Goal: Task Accomplishment & Management: Use online tool/utility

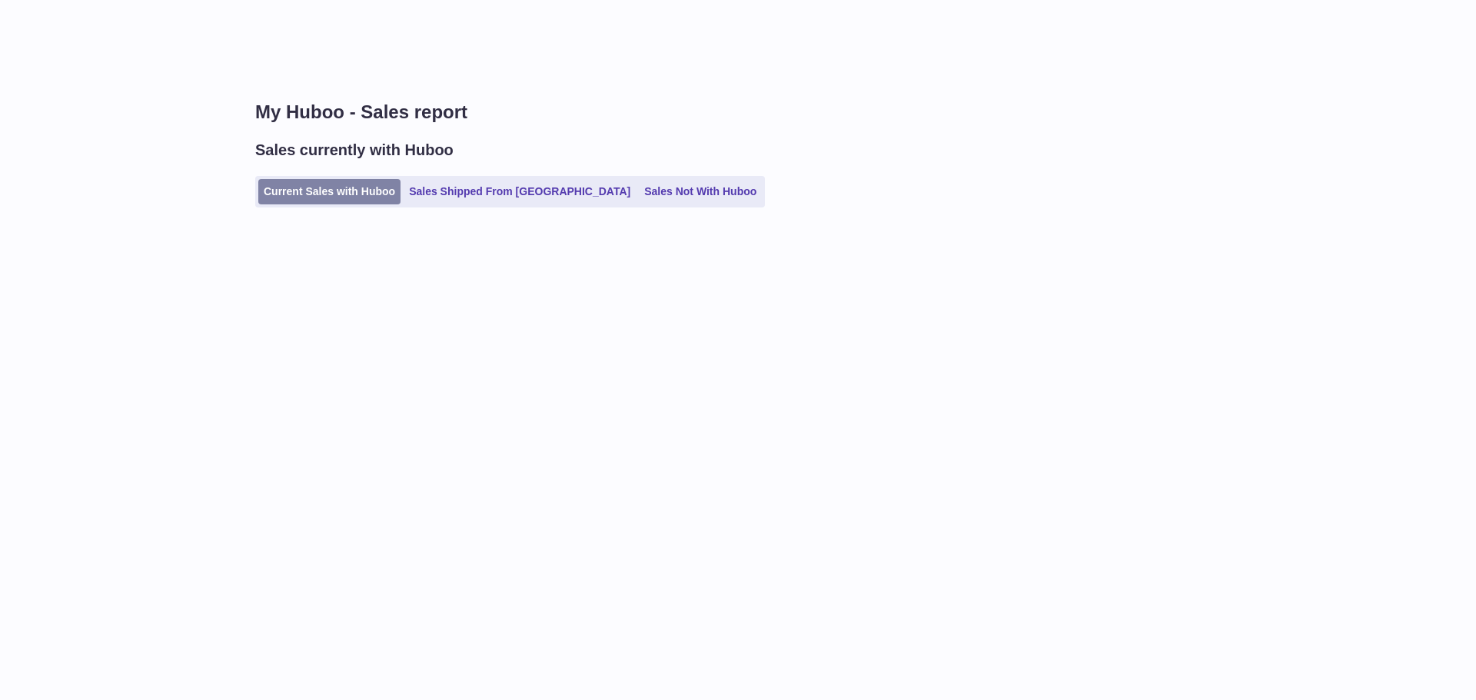
click at [351, 201] on link "Current Sales with Huboo" at bounding box center [329, 191] width 142 height 25
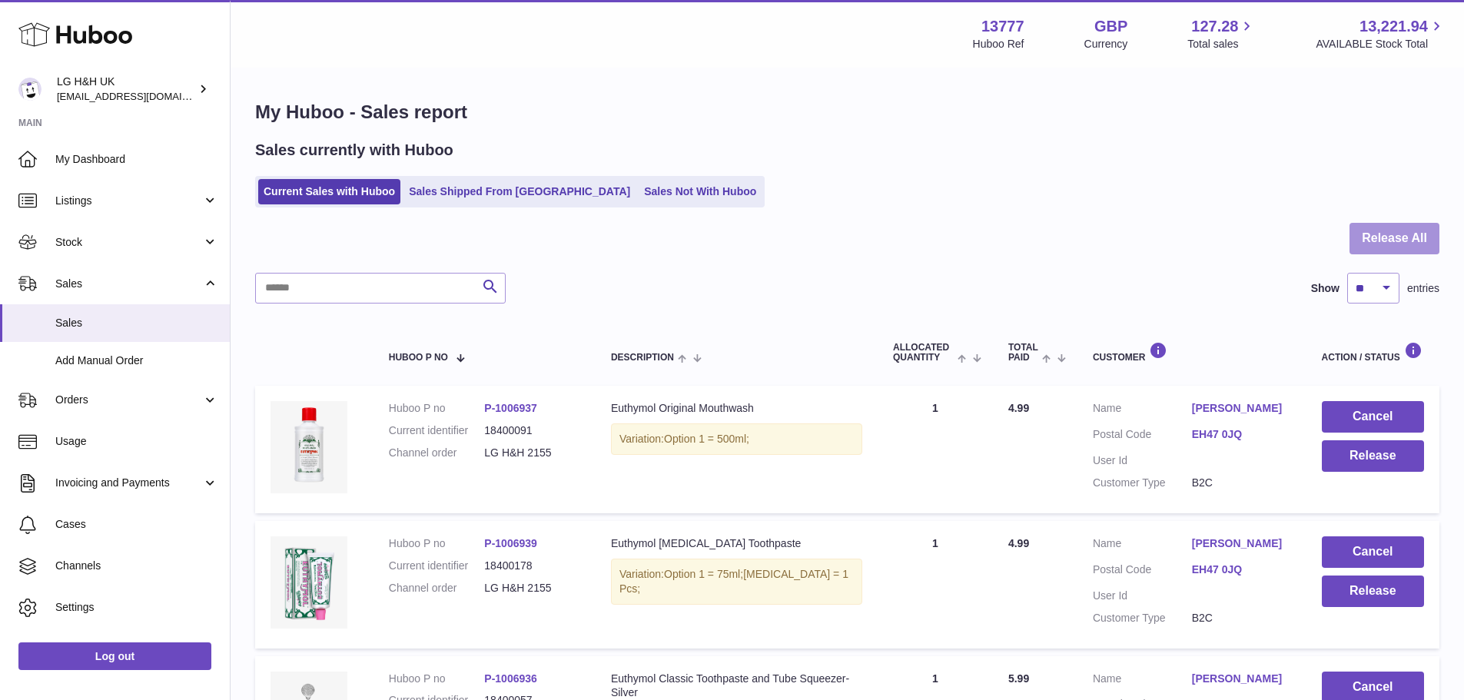
click at [1391, 228] on button "Release All" at bounding box center [1395, 239] width 90 height 32
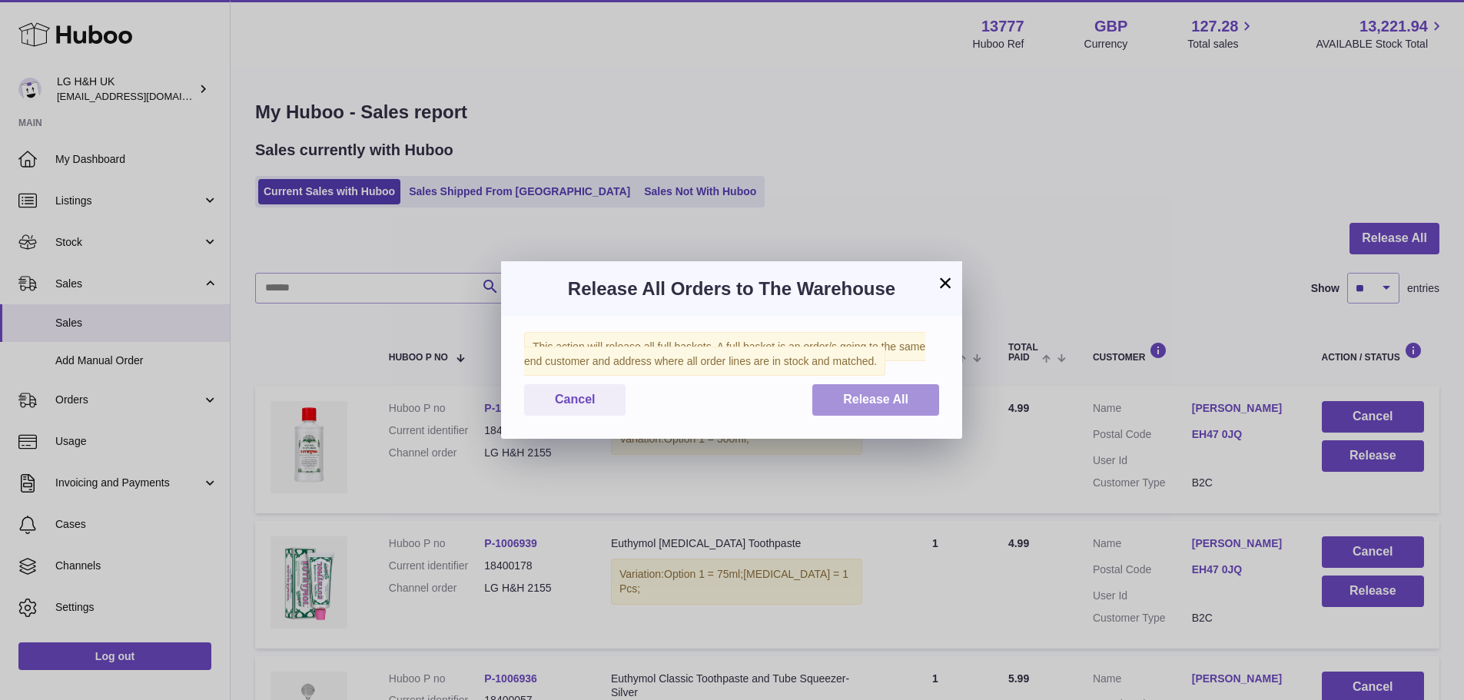
click at [933, 397] on button "Release All" at bounding box center [875, 400] width 127 height 32
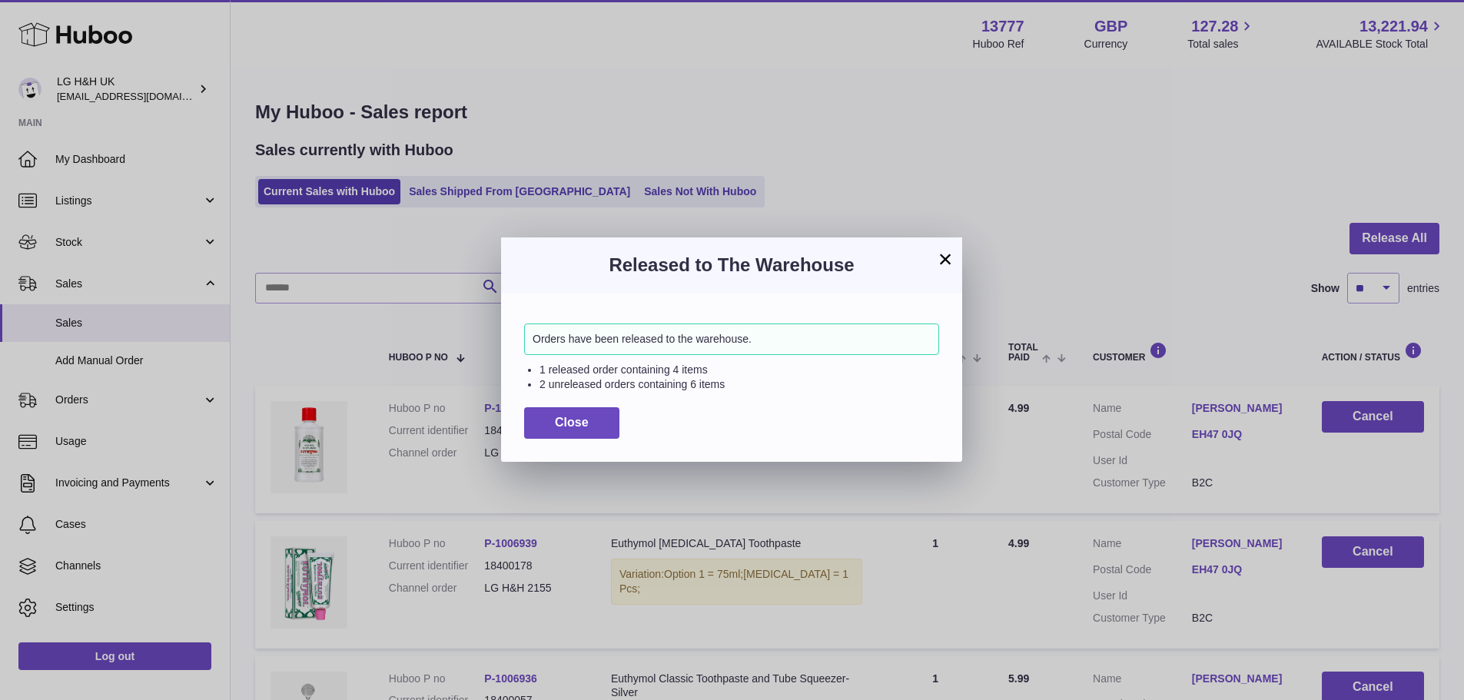
click at [945, 258] on button "×" at bounding box center [945, 259] width 18 height 18
